Goal: Information Seeking & Learning: Learn about a topic

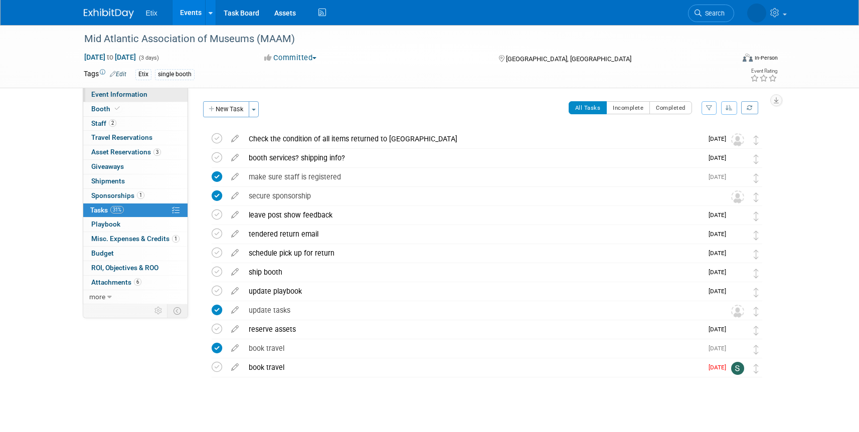
click at [112, 94] on span "Event Information" at bounding box center [119, 94] width 56 height 8
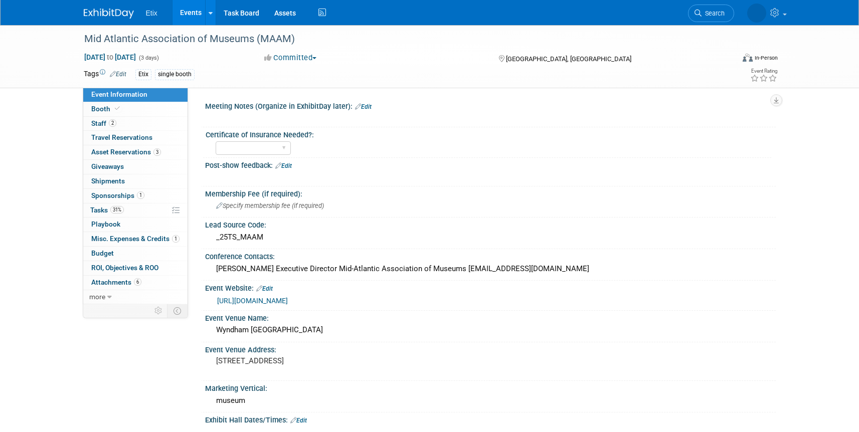
click at [704, 13] on span "Search" at bounding box center [712, 14] width 23 height 8
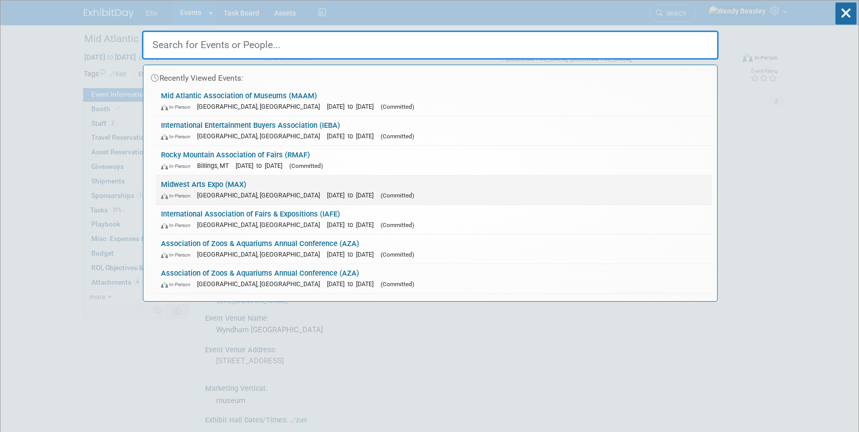
click at [233, 190] on div "In-Person Milwaukee, WI Sep 15, 2025 to Sep 18, 2025 (Committed)" at bounding box center [434, 195] width 546 height 11
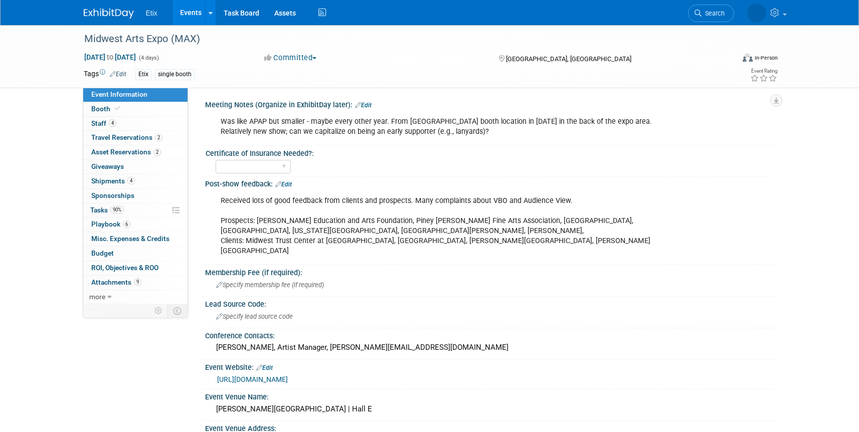
scroll to position [2, 0]
click at [104, 15] on img at bounding box center [109, 14] width 50 height 10
